Goal: Task Accomplishment & Management: Use online tool/utility

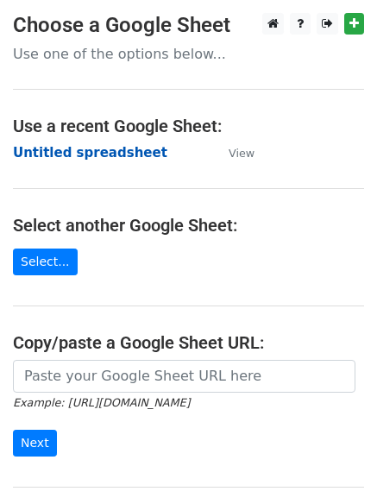
click at [135, 152] on strong "Untitled spreadsheet" at bounding box center [90, 153] width 155 height 16
click at [107, 147] on strong "Untitled spreadsheet" at bounding box center [90, 153] width 155 height 16
click at [90, 155] on strong "Untitled spreadsheet" at bounding box center [90, 153] width 155 height 16
click at [92, 155] on strong "Untitled spreadsheet" at bounding box center [90, 153] width 155 height 16
click at [102, 161] on td "Untitled spreadsheet" at bounding box center [112, 153] width 199 height 20
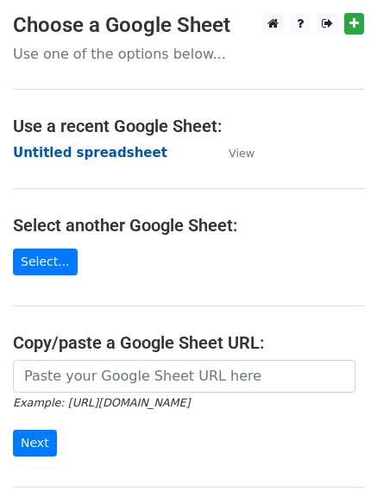
click at [112, 155] on strong "Untitled spreadsheet" at bounding box center [90, 153] width 155 height 16
click at [85, 148] on strong "Untitled spreadsheet" at bounding box center [90, 153] width 155 height 16
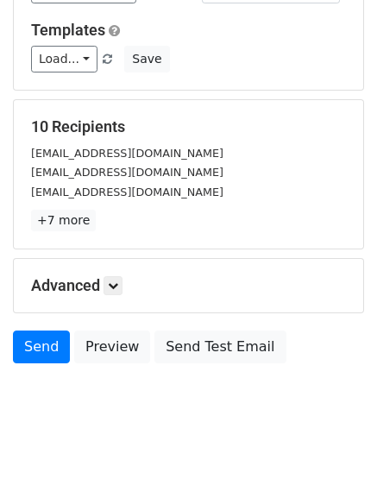
scroll to position [167, 0]
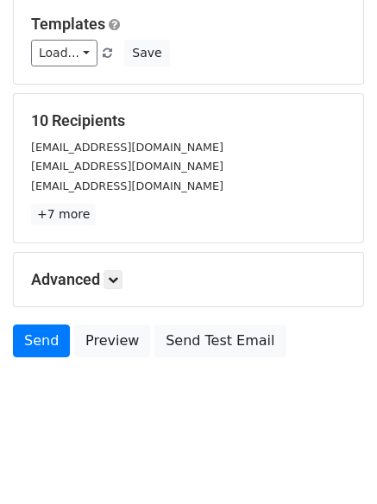
click at [128, 282] on h5 "Advanced" at bounding box center [188, 279] width 315 height 19
click at [112, 281] on icon at bounding box center [113, 280] width 10 height 10
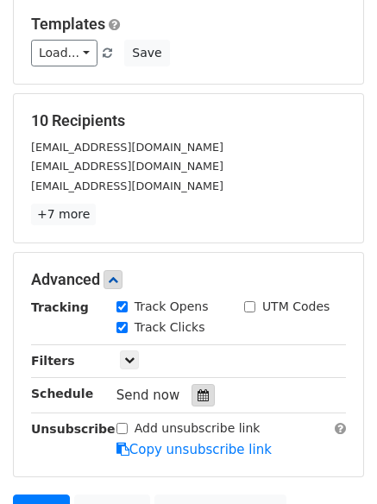
click at [192, 395] on div at bounding box center [203, 395] width 23 height 22
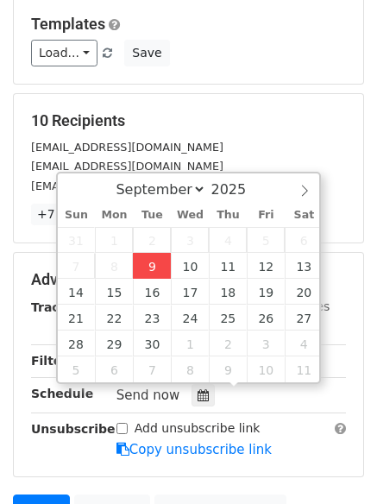
type input "2025-09-09 12:00"
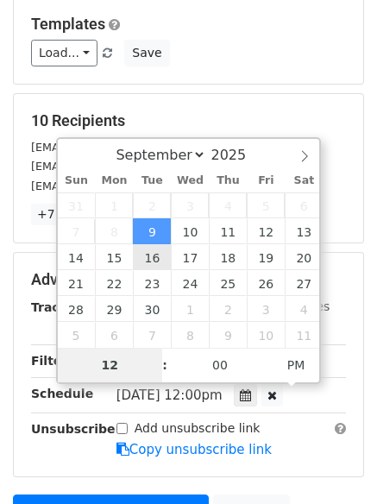
type input "4"
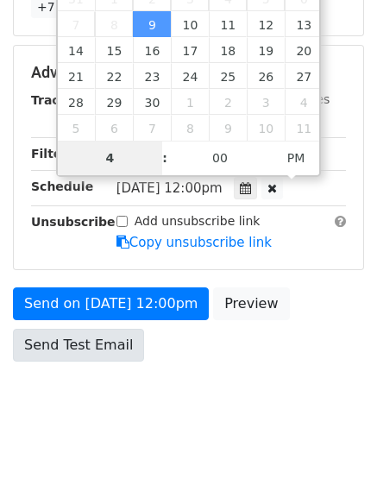
scroll to position [377, 0]
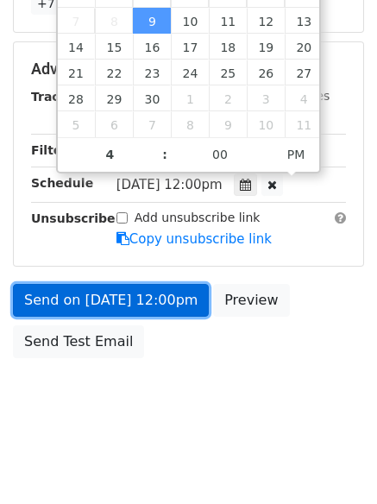
type input "2025-09-09 16:00"
click at [125, 306] on link "Send on Sep 9 at 12:00pm" at bounding box center [111, 300] width 196 height 33
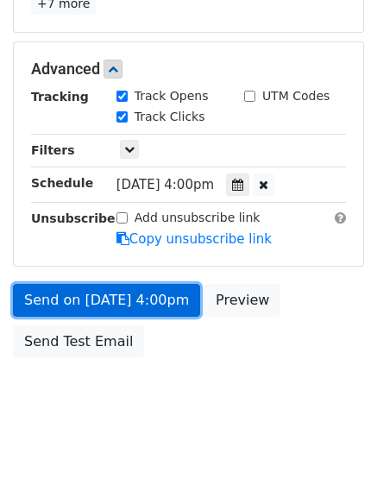
click at [121, 304] on link "Send on Sep 9 at 4:00pm" at bounding box center [106, 300] width 187 height 33
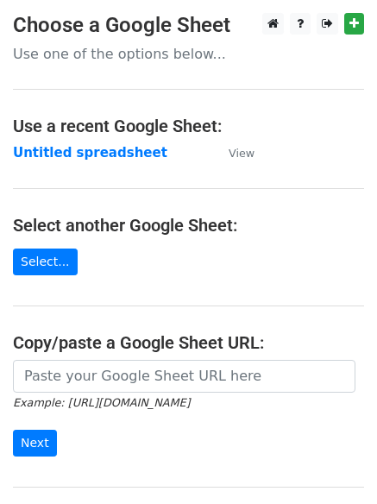
click at [84, 153] on strong "Untitled spreadsheet" at bounding box center [90, 153] width 155 height 16
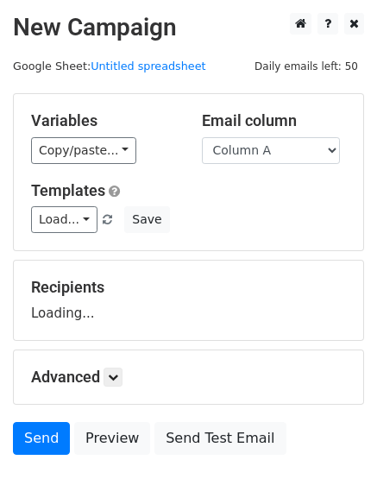
click at [242, 145] on select "Column A Column B Column C Column D" at bounding box center [271, 150] width 138 height 27
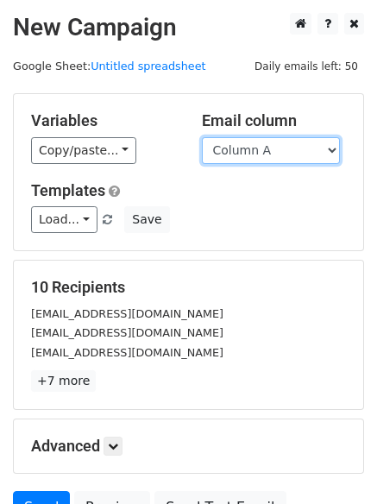
click at [250, 154] on select "Column A Column B Column C Column D" at bounding box center [271, 150] width 138 height 27
click at [202, 137] on select "Column A Column B Column C Column D" at bounding box center [271, 150] width 138 height 27
click at [252, 157] on select "Column A Column B Column C Column D" at bounding box center [271, 150] width 138 height 27
select select "Column B"
click at [202, 137] on select "Column A Column B Column C Column D" at bounding box center [271, 150] width 138 height 27
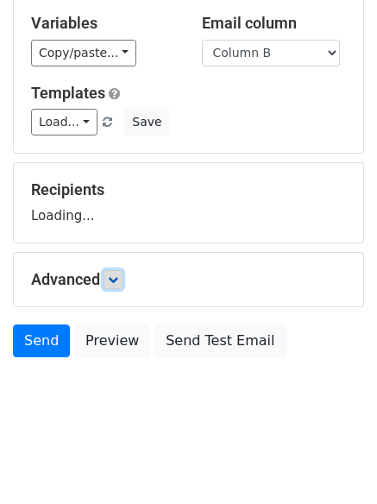
click at [121, 273] on link at bounding box center [113, 279] width 19 height 19
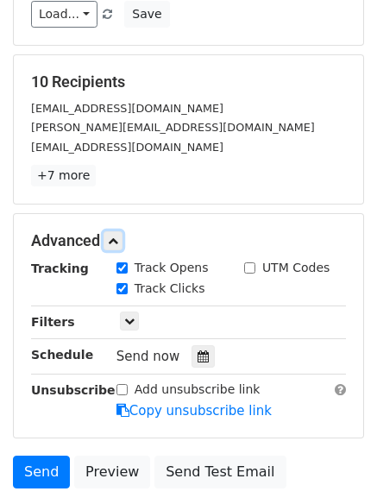
scroll to position [335, 0]
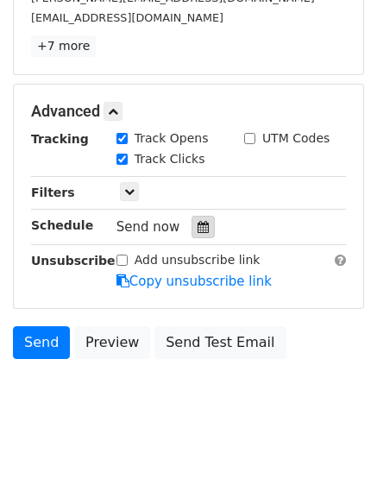
click at [200, 232] on icon at bounding box center [203, 227] width 11 height 12
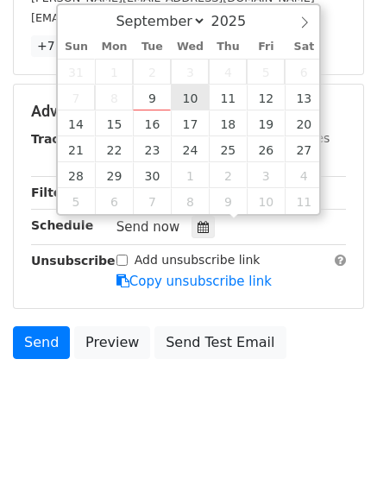
type input "2025-09-10 12:00"
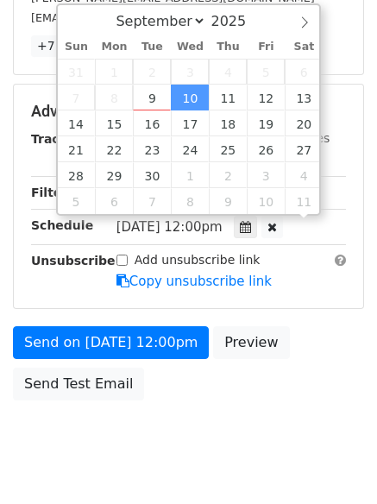
scroll to position [1, 0]
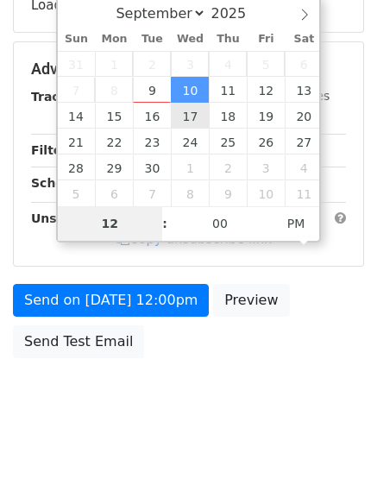
type input "5"
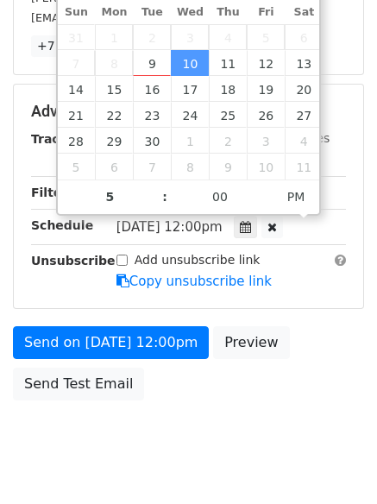
type input "2025-09-10 17:00"
click at [160, 428] on body "New Campaign Daily emails left: 50 Google Sheet: Untitled spreadsheet Variables…" at bounding box center [188, 78] width 377 height 800
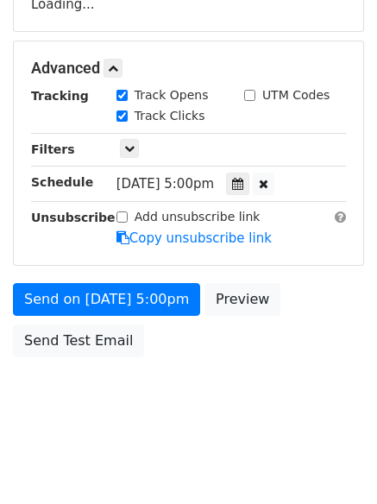
scroll to position [308, 0]
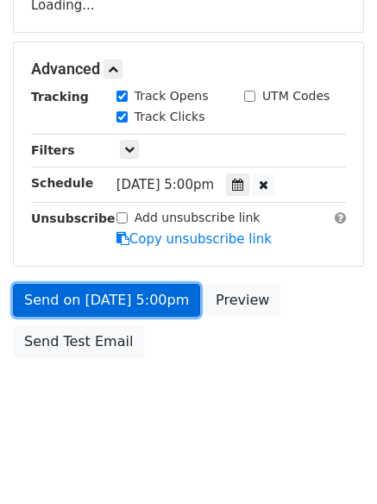
click at [155, 303] on link "Send on Sep 10 at 5:00pm" at bounding box center [106, 300] width 187 height 33
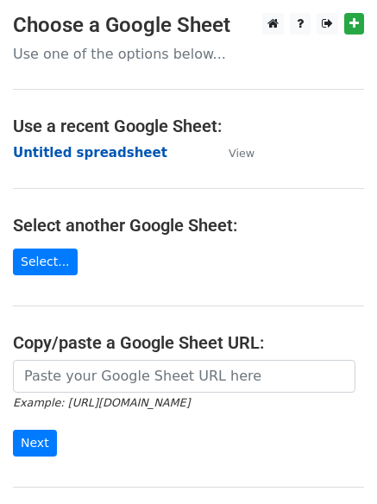
click at [114, 145] on strong "Untitled spreadsheet" at bounding box center [90, 153] width 155 height 16
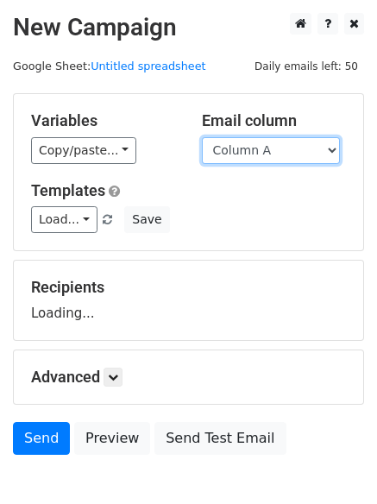
click at [275, 155] on select "Column A Column B Column C Column D" at bounding box center [271, 150] width 138 height 27
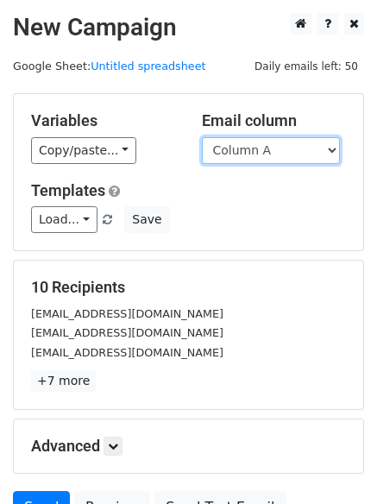
click at [278, 147] on select "Column A Column B Column C Column D" at bounding box center [271, 150] width 138 height 27
select select "Column C"
click at [202, 137] on select "Column A Column B Column C Column D" at bounding box center [271, 150] width 138 height 27
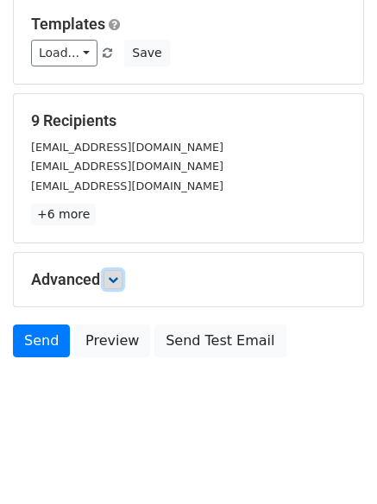
click at [117, 281] on icon at bounding box center [113, 280] width 10 height 10
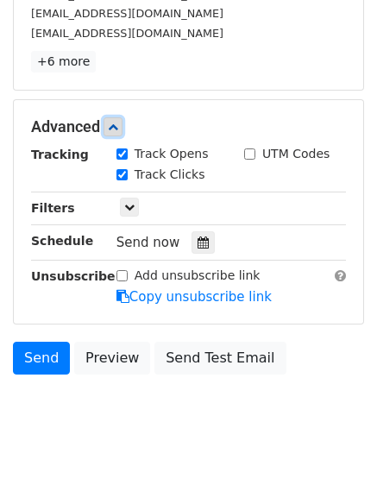
scroll to position [335, 0]
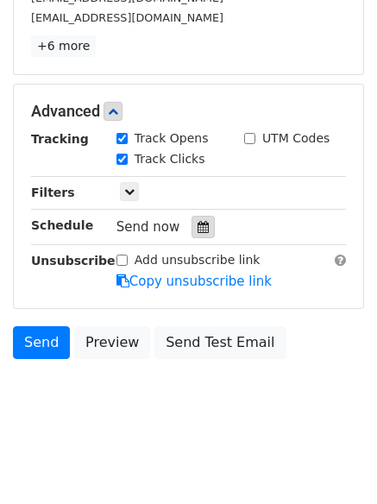
click at [198, 231] on icon at bounding box center [203, 227] width 11 height 12
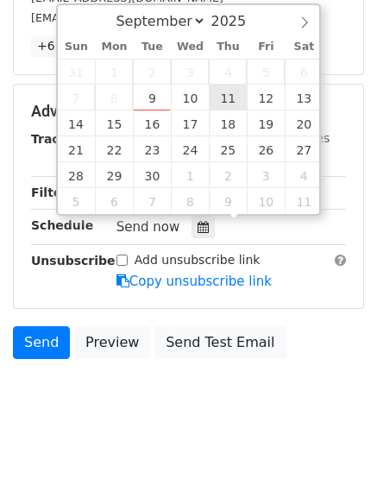
type input "2025-09-11 12:00"
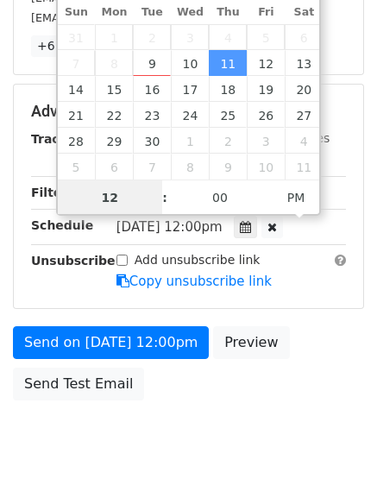
scroll to position [1, 0]
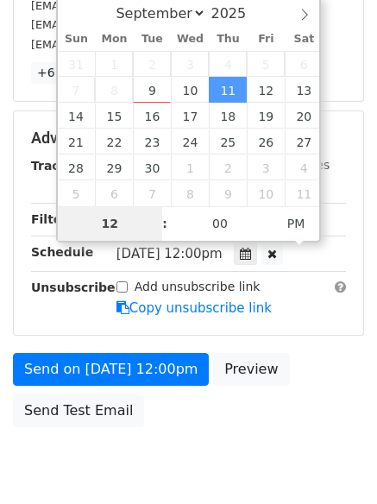
type input "6"
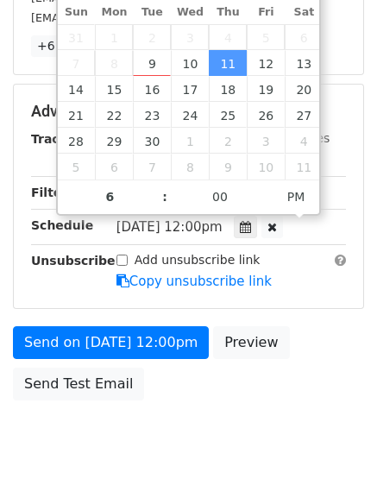
type input "2025-09-11 18:00"
click at [169, 402] on div "Send on Sep 11 at 12:00pm Preview Send Test Email" at bounding box center [188, 367] width 377 height 83
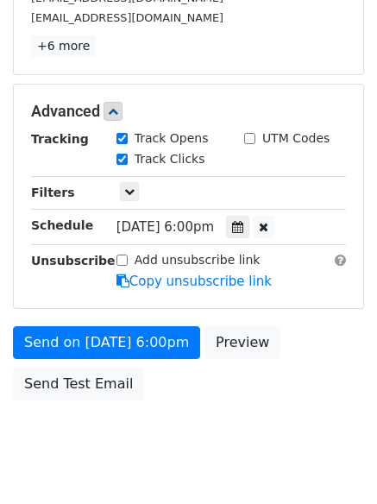
scroll to position [308, 0]
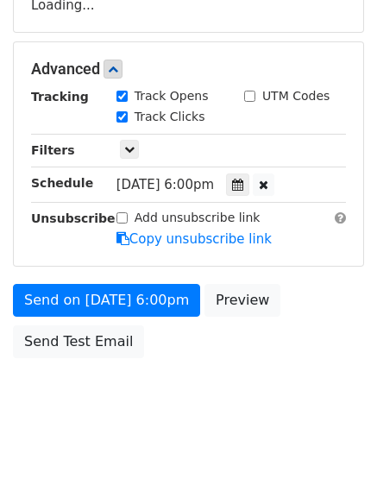
click at [156, 351] on div "Send on Sep 11 at 6:00pm Preview Send Test Email" at bounding box center [188, 325] width 377 height 83
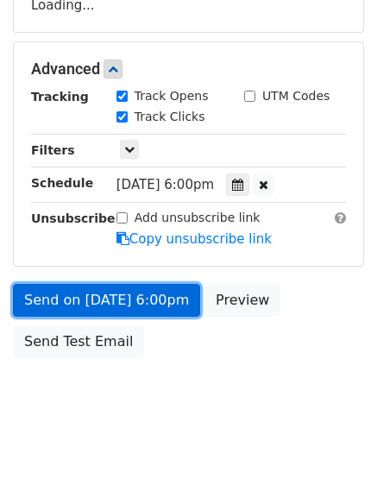
click at [156, 312] on link "Send on Sep 11 at 6:00pm" at bounding box center [106, 300] width 187 height 33
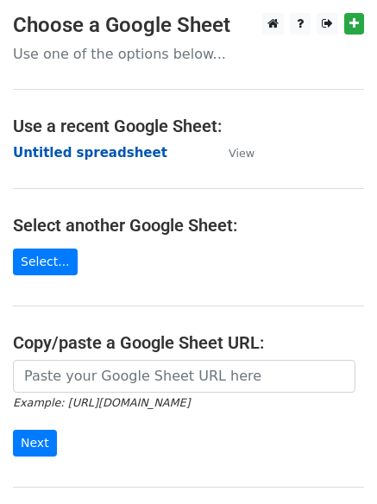
click at [120, 157] on strong "Untitled spreadsheet" at bounding box center [90, 153] width 155 height 16
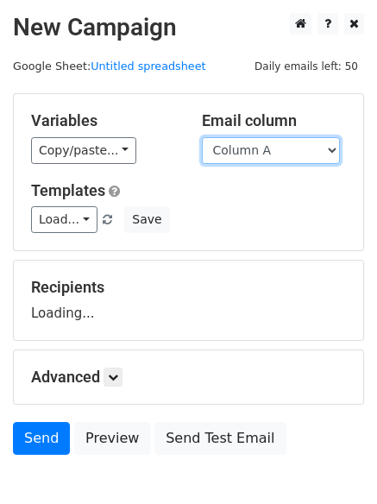
drag, startPoint x: 0, startPoint y: 0, endPoint x: 275, endPoint y: 149, distance: 312.9
click at [275, 149] on select "Column A Column B Column C Column D" at bounding box center [271, 150] width 138 height 27
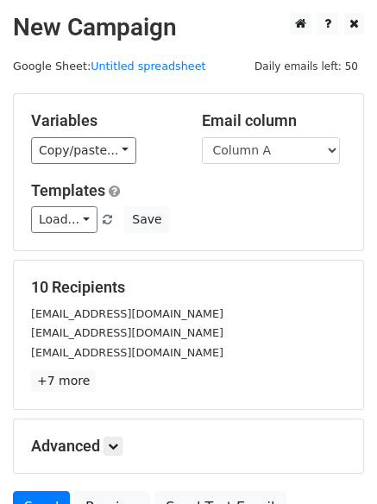
click at [271, 242] on div "Variables Copy/paste... {{Column A}} {{Column B}} {{Column C}} {{Column D}} Ema…" at bounding box center [189, 172] width 350 height 156
click at [275, 145] on select "Column A Column B Column C Column D" at bounding box center [271, 150] width 138 height 27
select select "Column D"
click at [202, 137] on select "Column A Column B Column C Column D" at bounding box center [271, 150] width 138 height 27
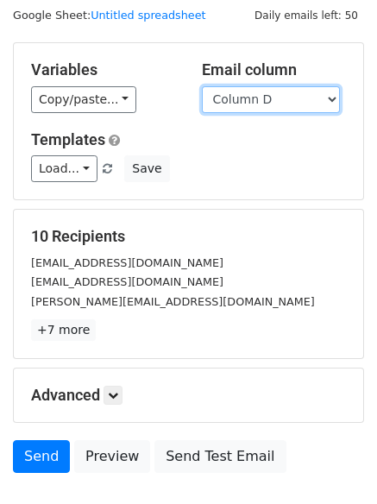
scroll to position [98, 0]
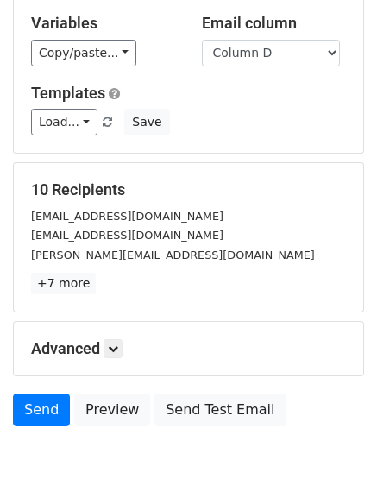
click at [130, 348] on h5 "Advanced" at bounding box center [188, 348] width 315 height 19
click at [117, 352] on icon at bounding box center [113, 349] width 10 height 10
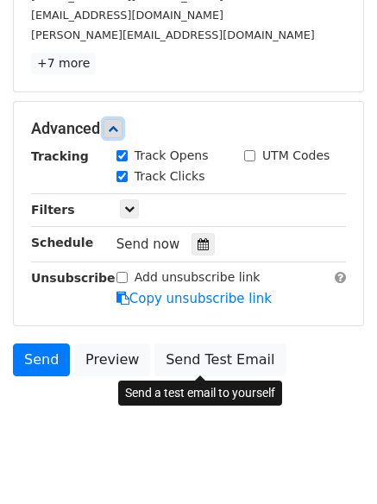
scroll to position [321, 0]
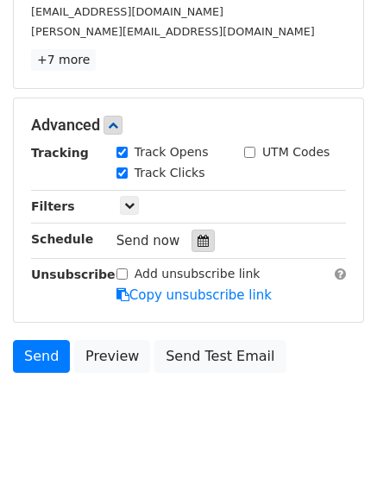
click at [199, 243] on icon at bounding box center [203, 241] width 11 height 12
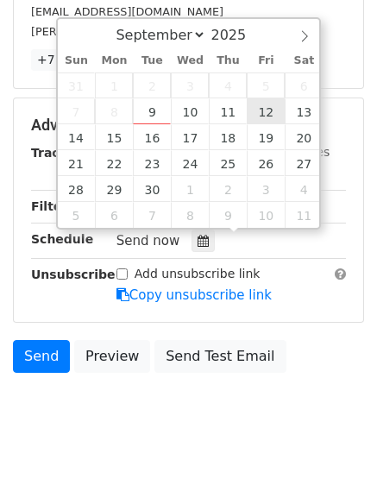
type input "2025-09-12 12:00"
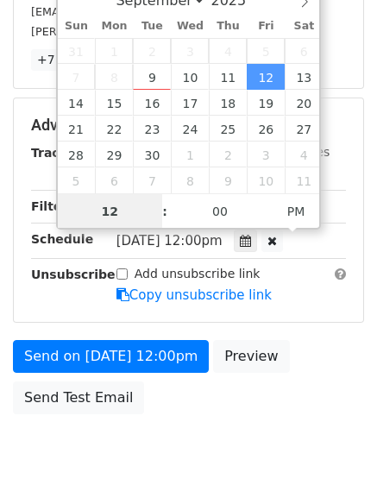
scroll to position [1, 0]
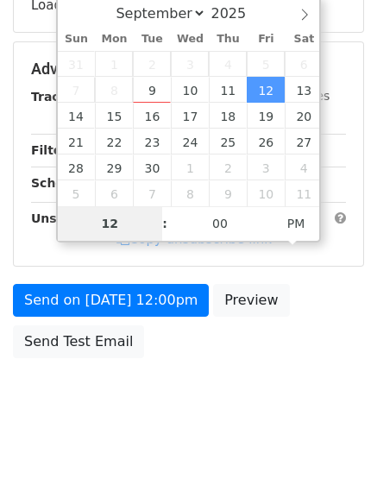
type input "7"
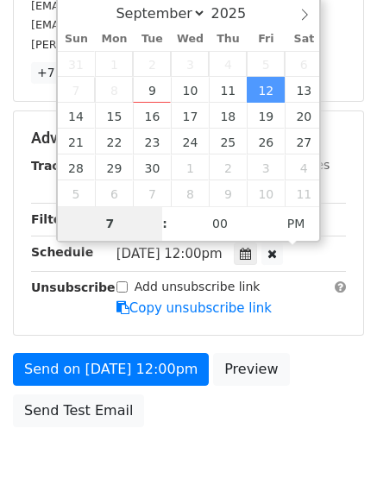
scroll to position [321, 0]
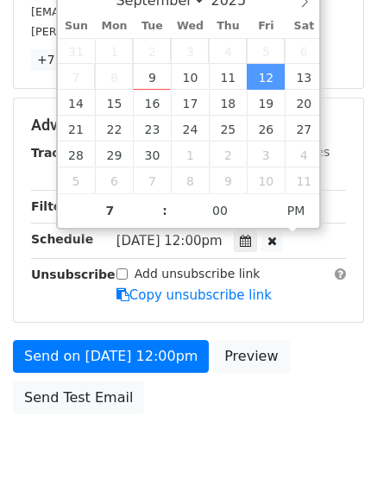
type input "2025-09-12 19:00"
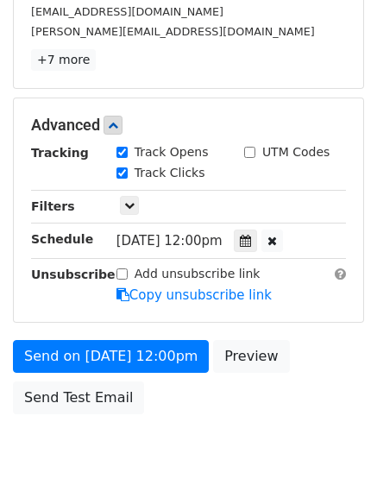
click at [171, 442] on body "New Campaign Daily emails left: 50 Google Sheet: Untitled spreadsheet Variables…" at bounding box center [188, 92] width 377 height 800
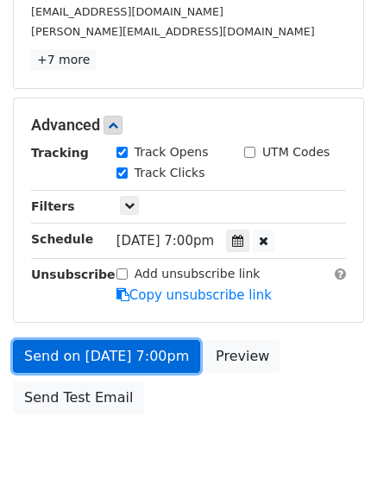
click at [141, 362] on link "Send on Sep 12 at 7:00pm" at bounding box center [106, 356] width 187 height 33
